Goal: Transaction & Acquisition: Purchase product/service

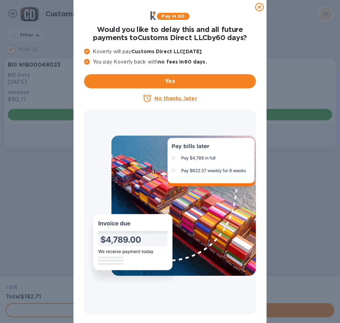
click at [174, 97] on u "No thanks, later" at bounding box center [175, 99] width 42 height 6
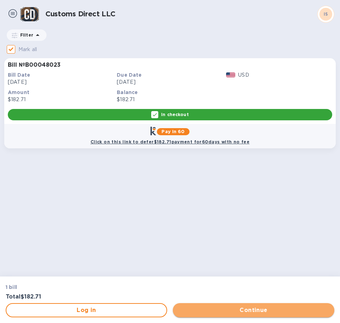
click at [226, 310] on span "Continue" at bounding box center [254, 310] width 150 height 9
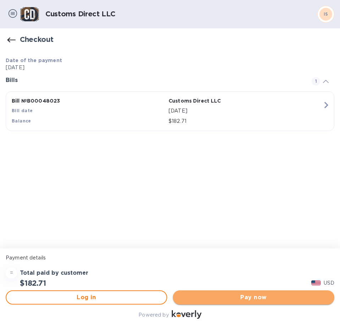
click at [252, 297] on span "Pay now" at bounding box center [254, 297] width 150 height 9
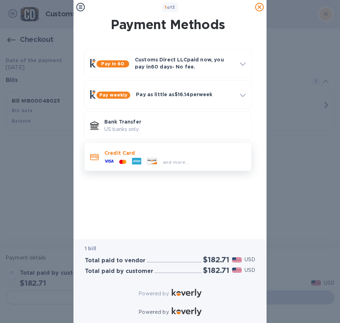
click at [133, 154] on p "Credit Card" at bounding box center [174, 153] width 141 height 7
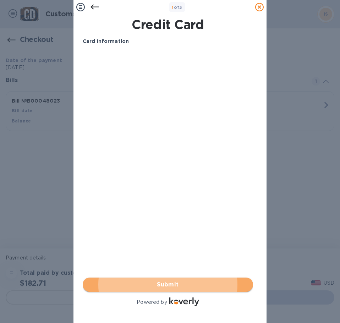
click at [163, 281] on span "Submit" at bounding box center [167, 285] width 159 height 9
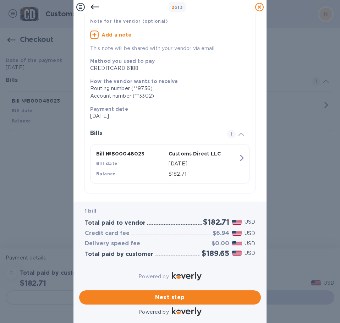
scroll to position [63, 0]
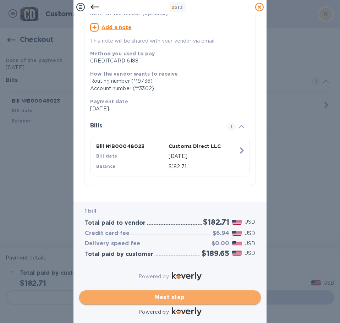
click at [169, 295] on span "Next step" at bounding box center [170, 297] width 170 height 9
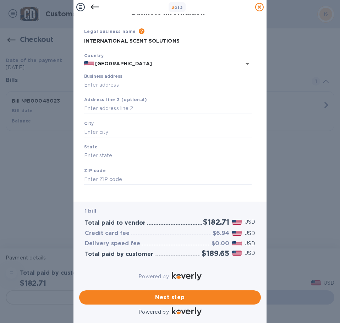
click at [90, 80] on input "Business address" at bounding box center [168, 85] width 168 height 11
type input "2926 W LAKE ST"
click at [93, 127] on input "text" at bounding box center [168, 132] width 168 height 11
type input "CHICAGO"
type input "IL"
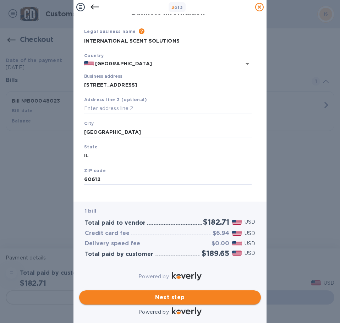
type input "60612"
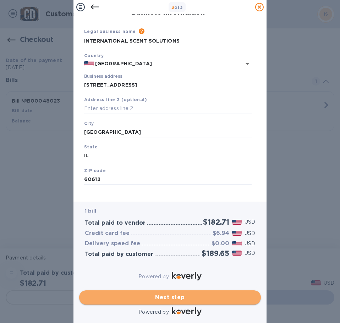
click at [165, 293] on span "Next step" at bounding box center [170, 297] width 170 height 9
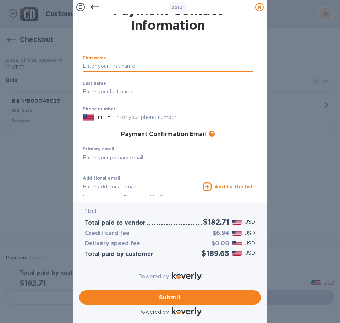
click at [110, 65] on input "text" at bounding box center [168, 66] width 170 height 11
type input "DAVID"
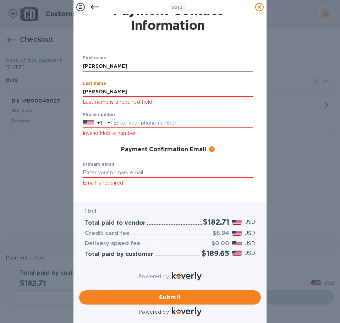
type input "REESE"
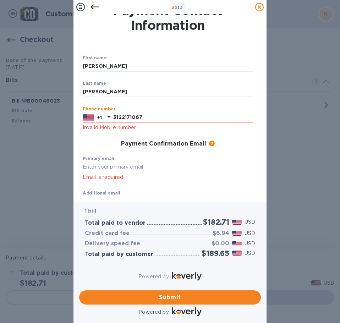
type input "3122171067"
click at [96, 169] on input "text" at bounding box center [168, 167] width 170 height 11
type input "shipmypets@gmail.com"
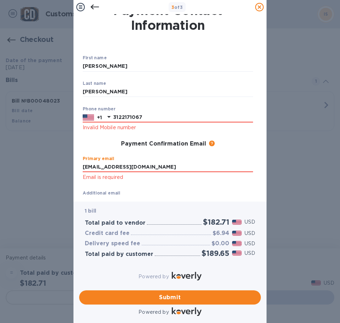
type input "shipmypets@gmail.com"
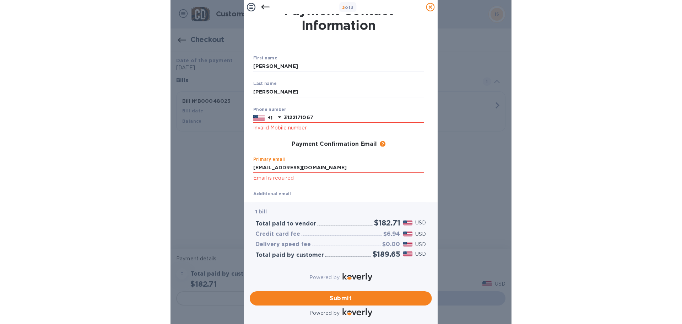
scroll to position [10, 0]
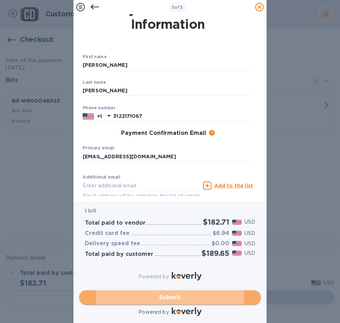
click at [169, 293] on span "Submit" at bounding box center [170, 297] width 170 height 9
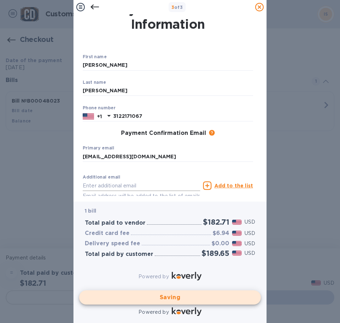
checkbox input "false"
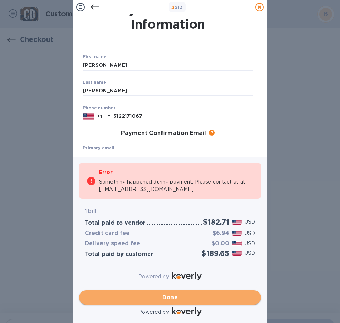
click at [167, 293] on span "Done" at bounding box center [170, 297] width 16 height 9
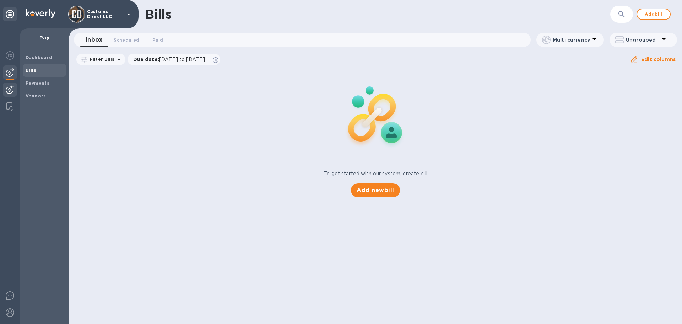
click at [11, 87] on img at bounding box center [10, 89] width 9 height 9
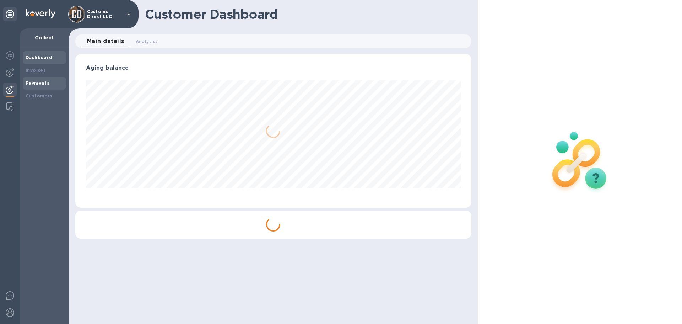
scroll to position [153, 396]
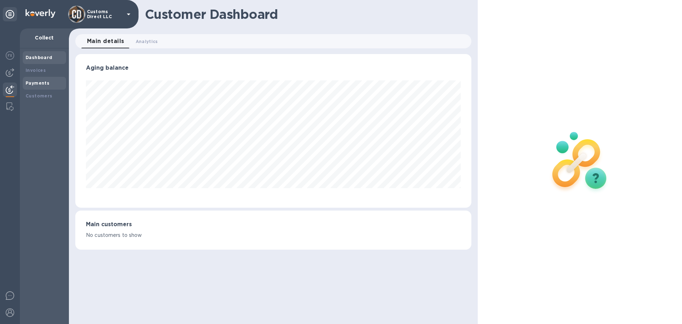
click at [34, 81] on b "Payments" at bounding box center [38, 82] width 24 height 5
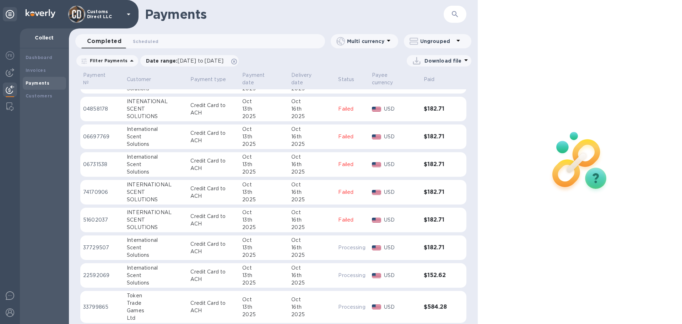
scroll to position [36, 0]
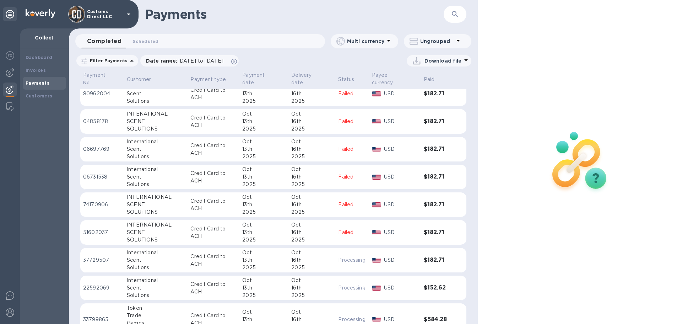
click at [247, 228] on div "13th" at bounding box center [263, 231] width 43 height 7
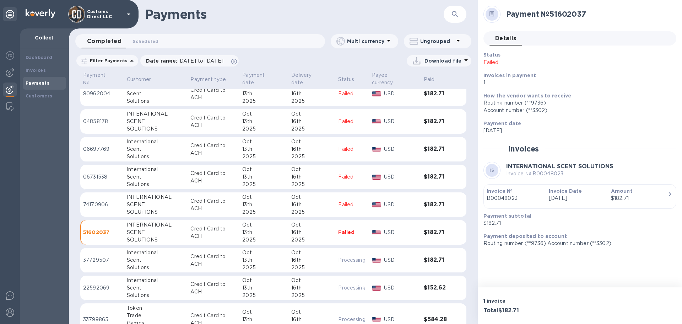
click at [242, 208] on div "2025" at bounding box center [263, 211] width 43 height 7
click at [242, 173] on div "13th" at bounding box center [263, 176] width 43 height 7
click at [242, 145] on div "13th" at bounding box center [263, 148] width 43 height 7
click at [242, 118] on div "13th" at bounding box center [263, 121] width 43 height 7
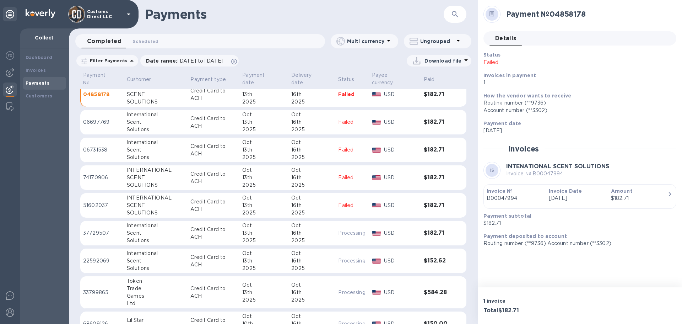
scroll to position [71, 0]
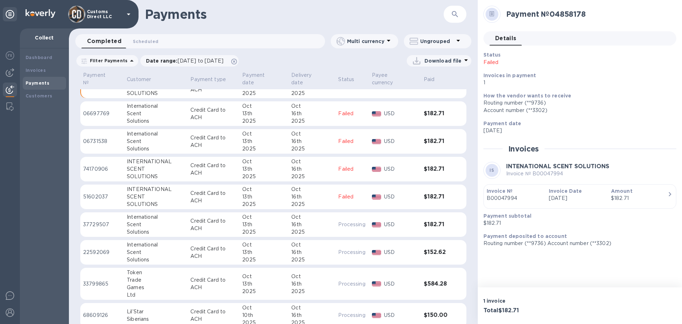
click at [253, 221] on div "13th" at bounding box center [263, 224] width 43 height 7
click at [256, 248] on div "13th" at bounding box center [263, 251] width 43 height 7
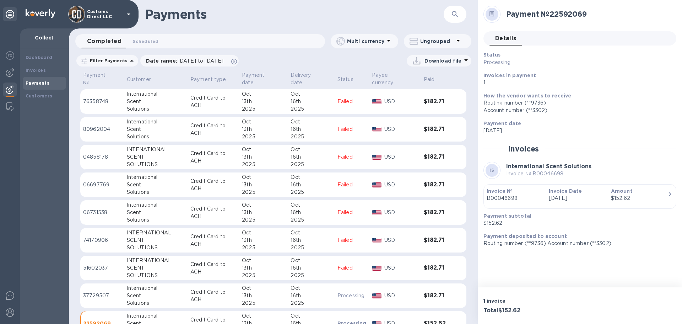
click at [293, 153] on div "16th" at bounding box center [311, 156] width 41 height 7
click at [291, 133] on div "2025" at bounding box center [311, 136] width 41 height 7
click at [272, 98] on div "13th" at bounding box center [263, 101] width 43 height 7
